Goal: Transaction & Acquisition: Obtain resource

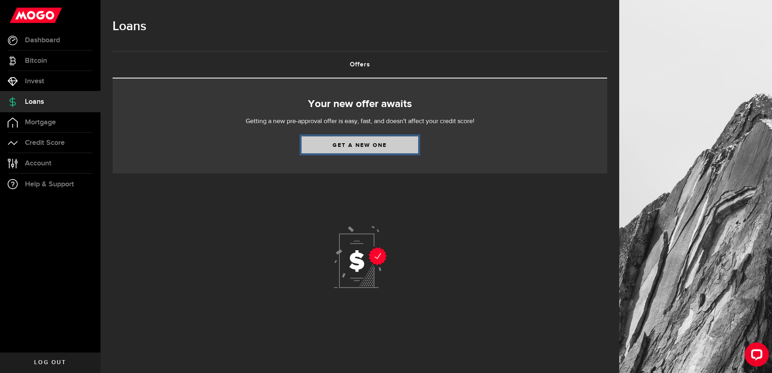
click at [329, 142] on link "Get a new one" at bounding box center [360, 144] width 117 height 17
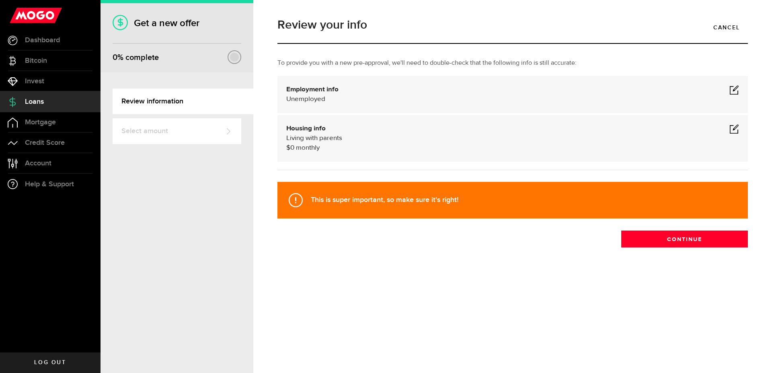
click at [736, 86] on span at bounding box center [734, 90] width 10 height 10
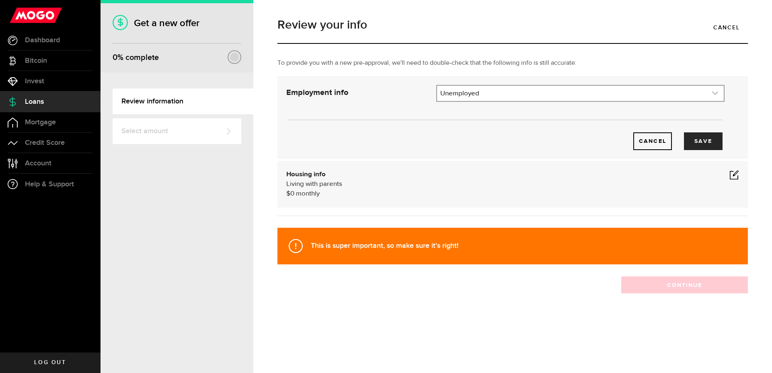
click at [518, 95] on link "expand select" at bounding box center [580, 93] width 287 height 15
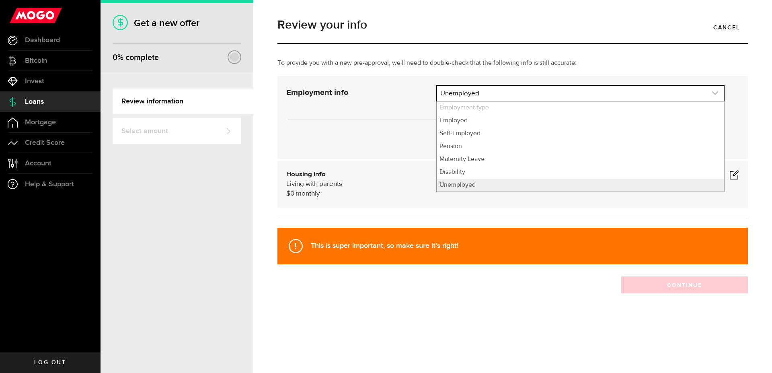
drag, startPoint x: 455, startPoint y: 106, endPoint x: 459, endPoint y: 92, distance: 14.3
click at [456, 101] on li "Employment type" at bounding box center [580, 107] width 287 height 13
drag, startPoint x: 347, startPoint y: 129, endPoint x: 326, endPoint y: 140, distance: 23.4
click at [345, 130] on div "Cancel Save" at bounding box center [505, 128] width 462 height 43
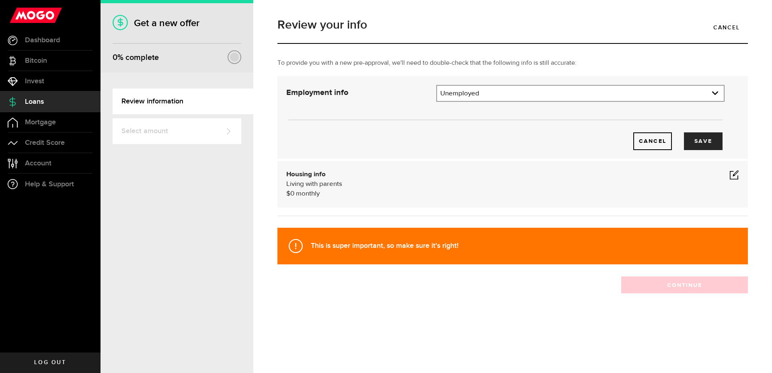
drag, startPoint x: 175, startPoint y: 227, endPoint x: 171, endPoint y: 213, distance: 15.3
click at [175, 223] on div "Get a new offer 0 % complete Review information Select amount Woah there, one s…" at bounding box center [177, 186] width 153 height 373
drag, startPoint x: 40, startPoint y: 144, endPoint x: 179, endPoint y: 146, distance: 138.8
click at [39, 144] on span "Credit Score" at bounding box center [45, 142] width 40 height 7
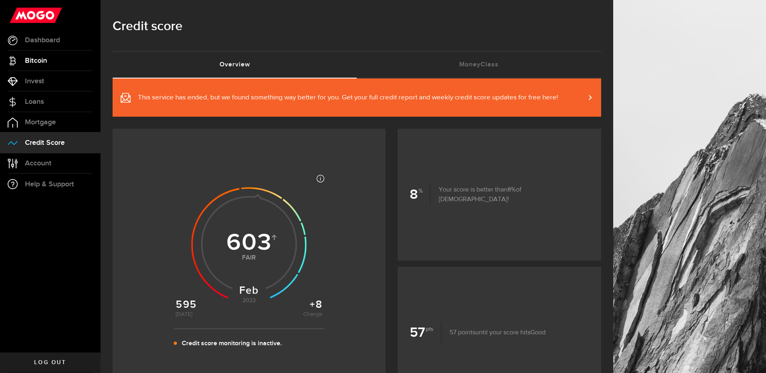
click at [40, 60] on span "Bitcoin" at bounding box center [36, 60] width 22 height 7
